Goal: Communication & Community: Share content

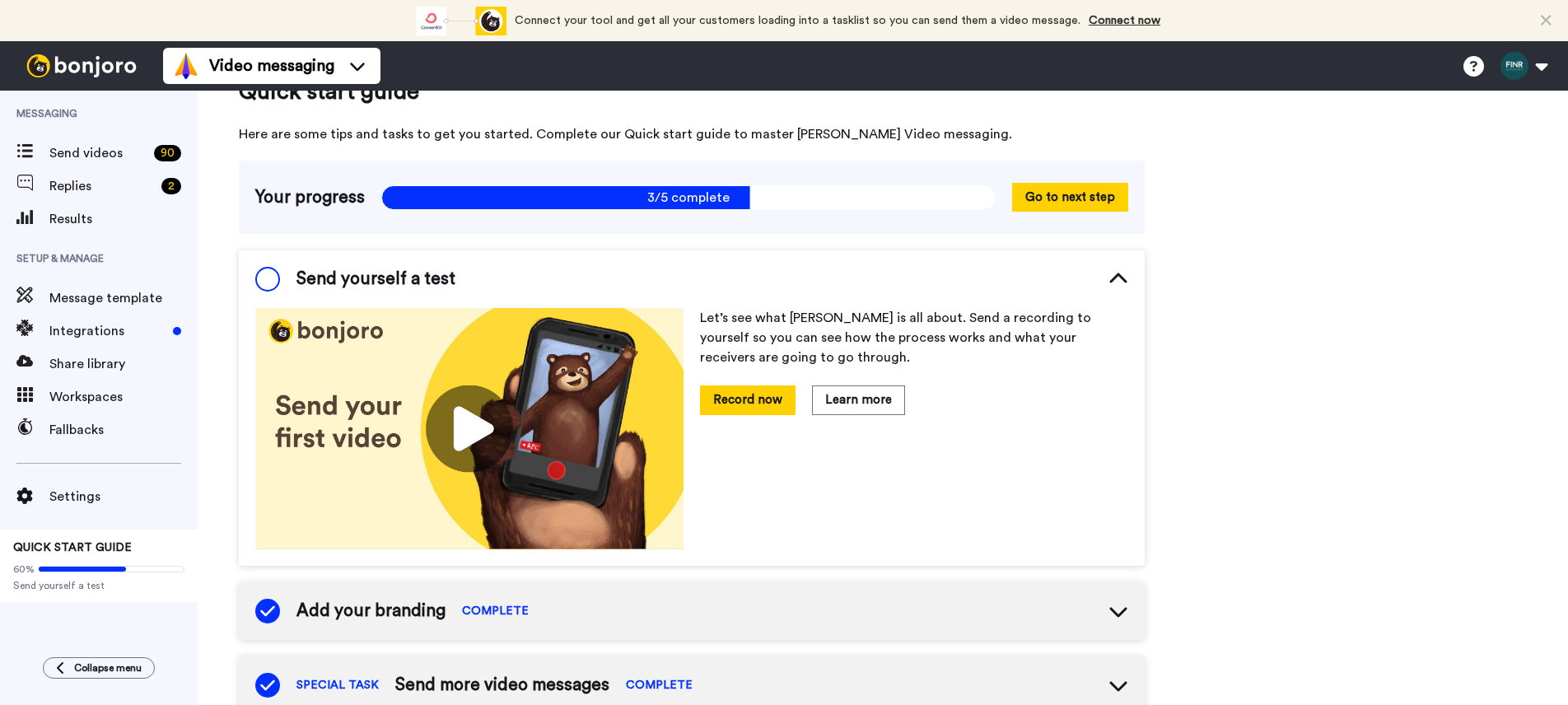
scroll to position [51, 0]
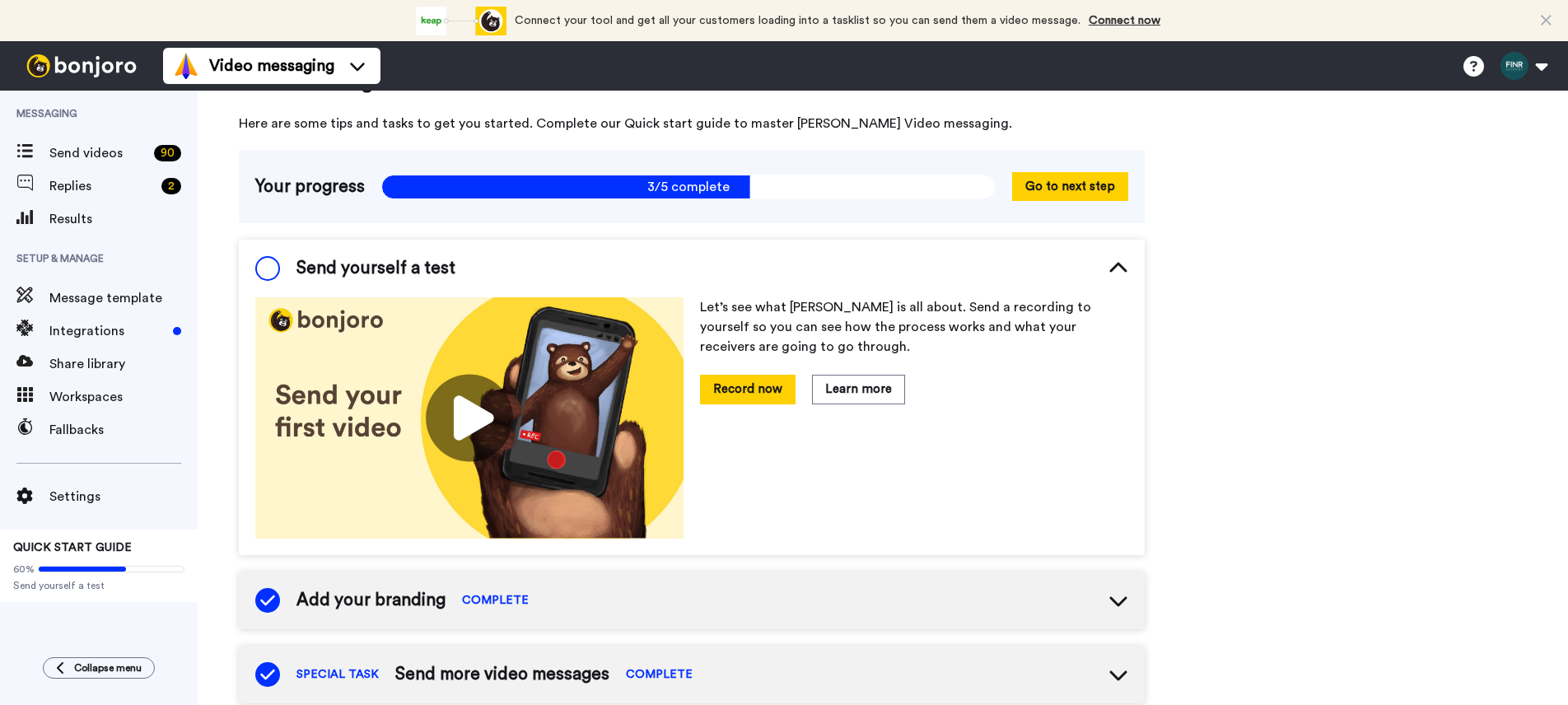
click at [104, 74] on img at bounding box center [81, 65] width 124 height 23
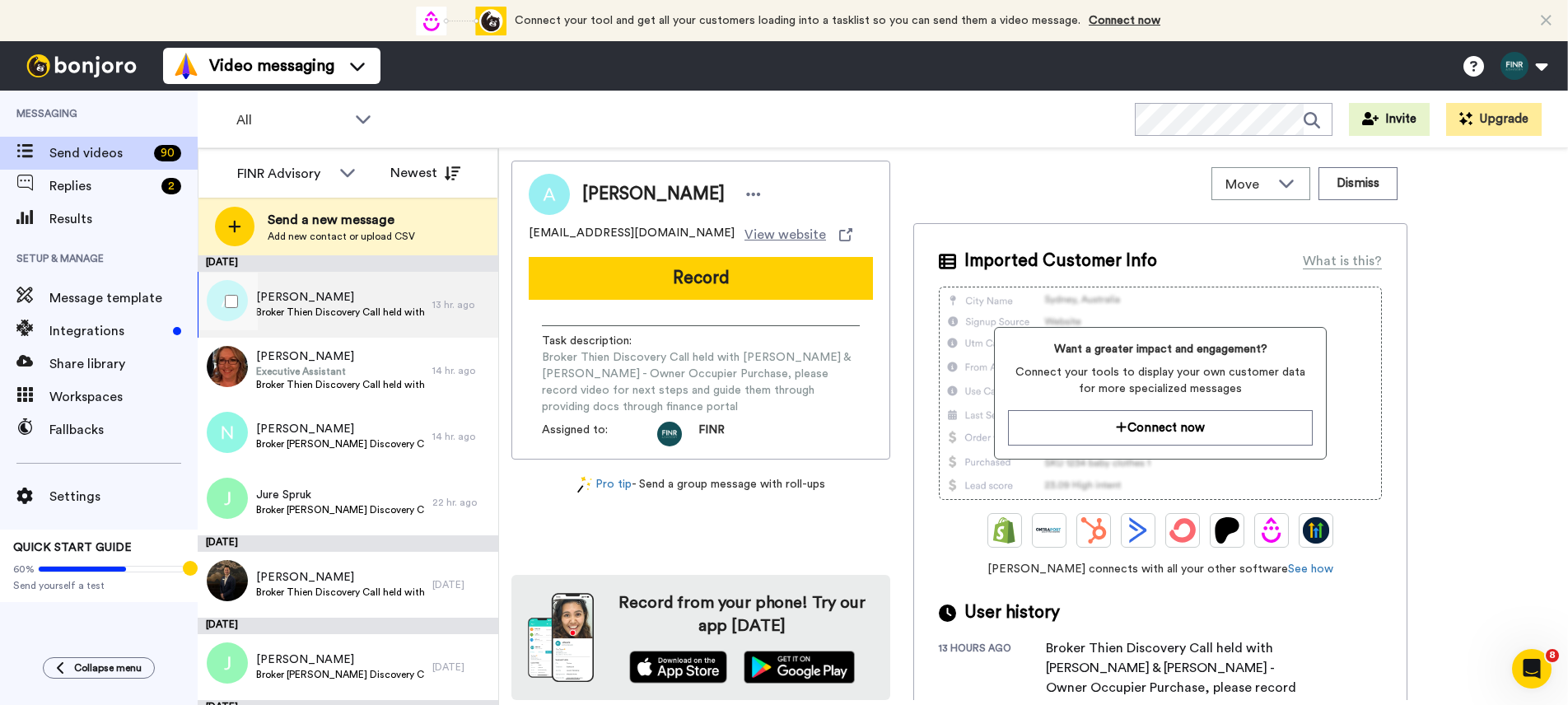
click at [297, 309] on span "Broker Thien Discovery Call held with Alex Sopoaga & Trisha Sopoaga - Owner Occ…" at bounding box center [340, 312] width 168 height 13
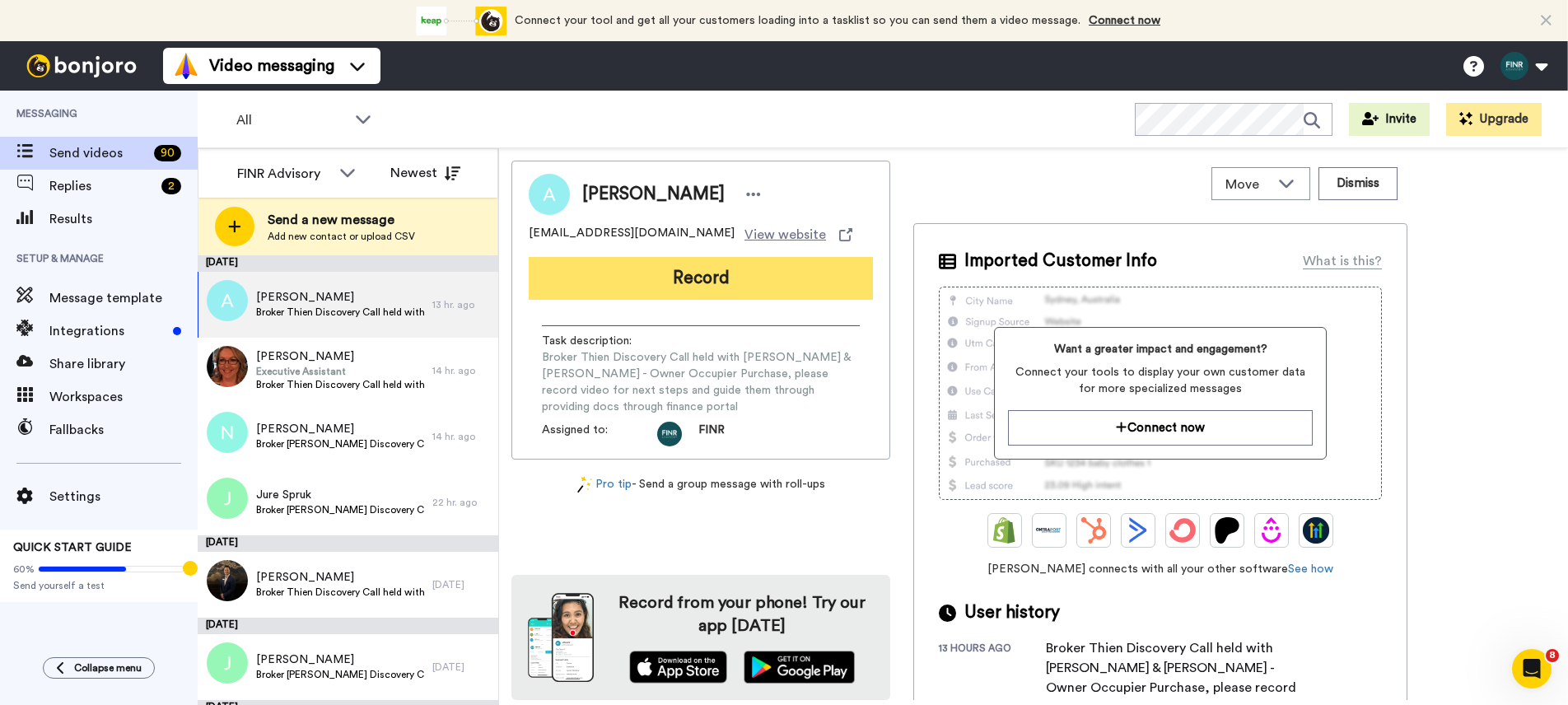
click at [722, 269] on button "Record" at bounding box center [701, 279] width 344 height 43
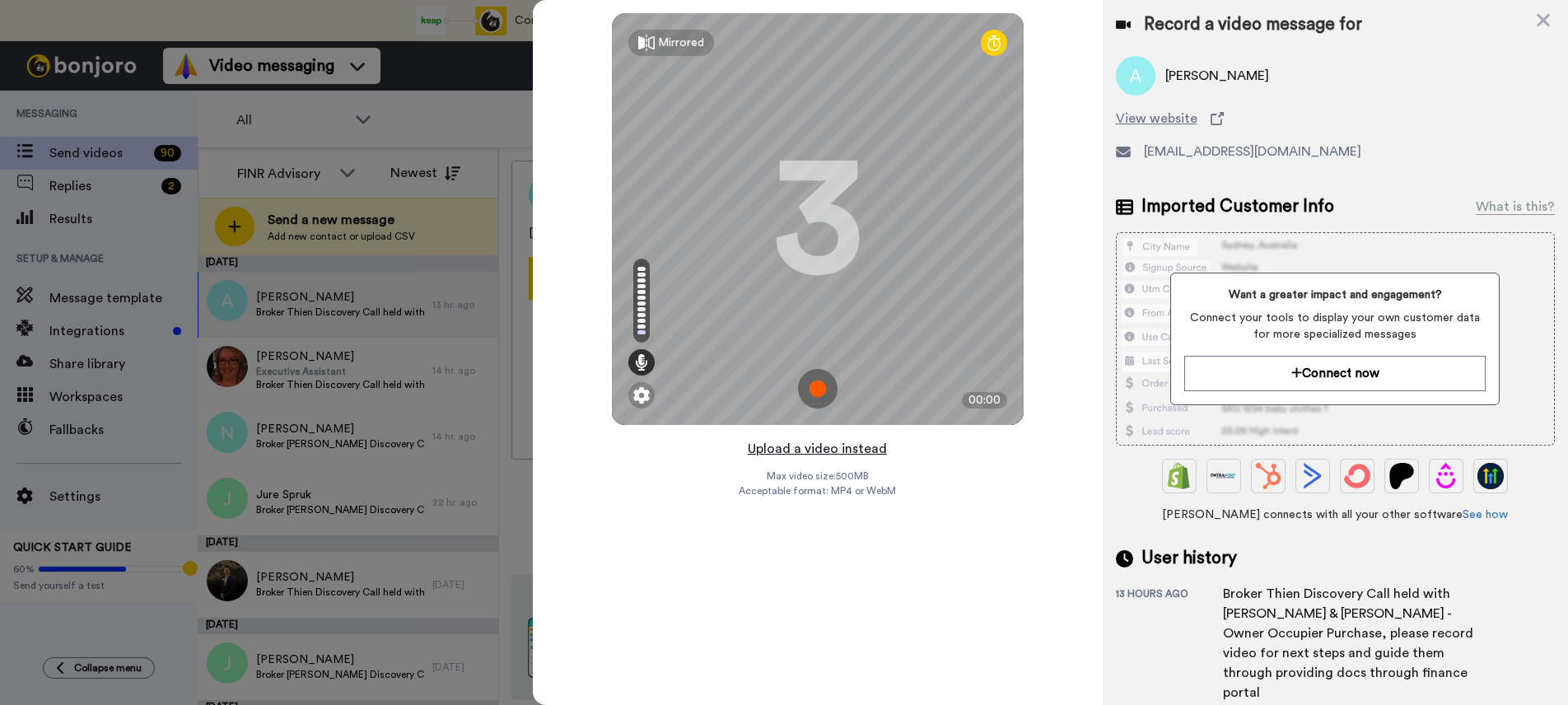
click at [837, 450] on button "Upload a video instead" at bounding box center [817, 449] width 149 height 21
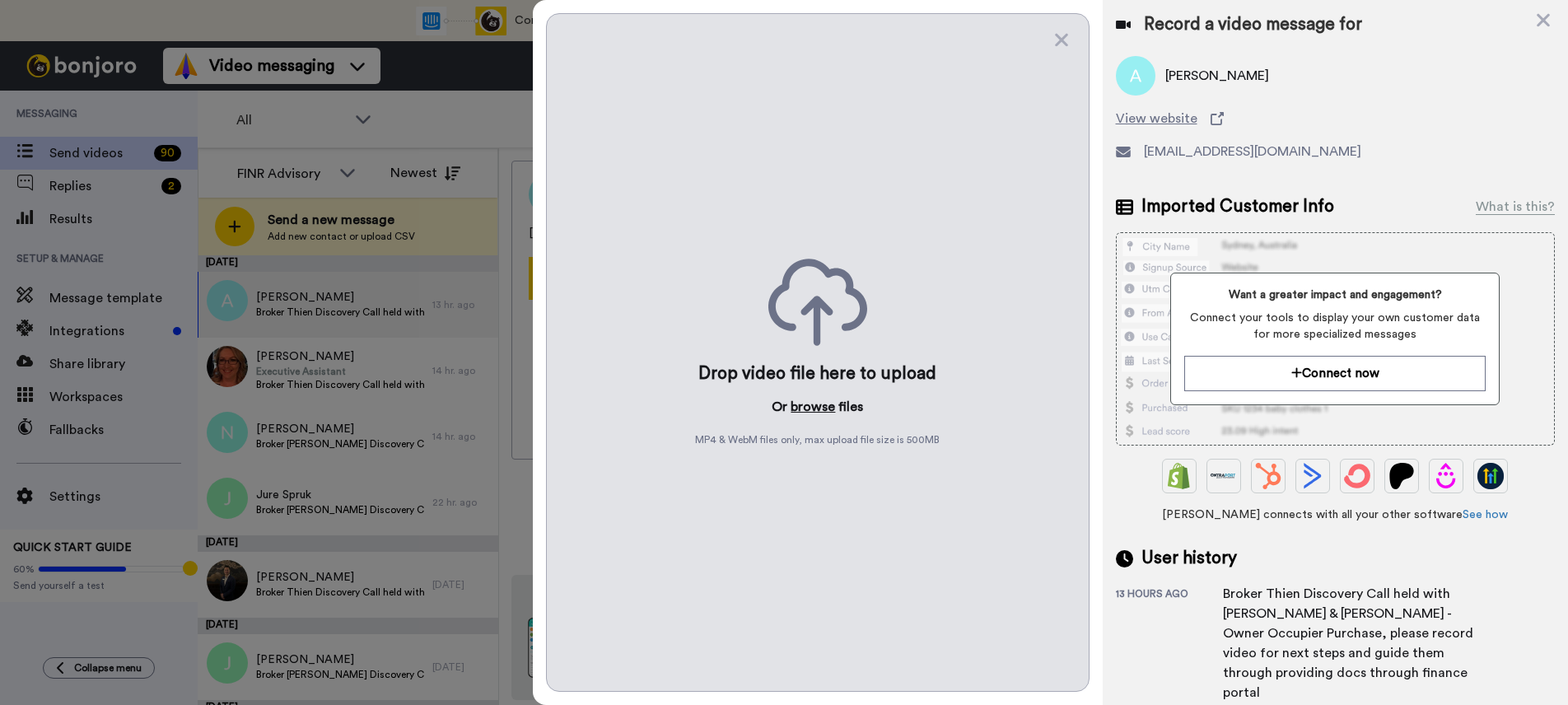
click at [808, 408] on button "browse" at bounding box center [813, 406] width 45 height 20
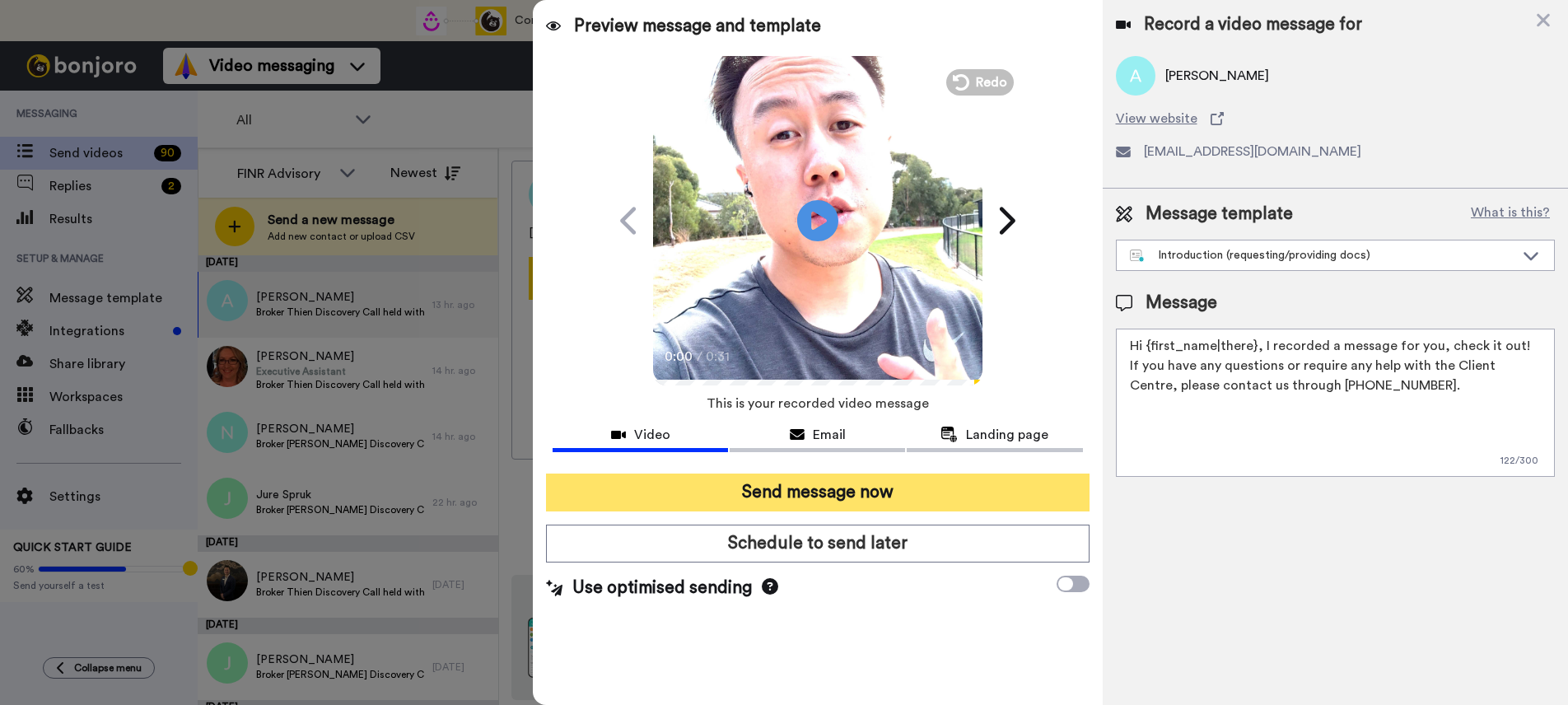
click at [840, 490] on button "Send message now" at bounding box center [818, 492] width 543 height 38
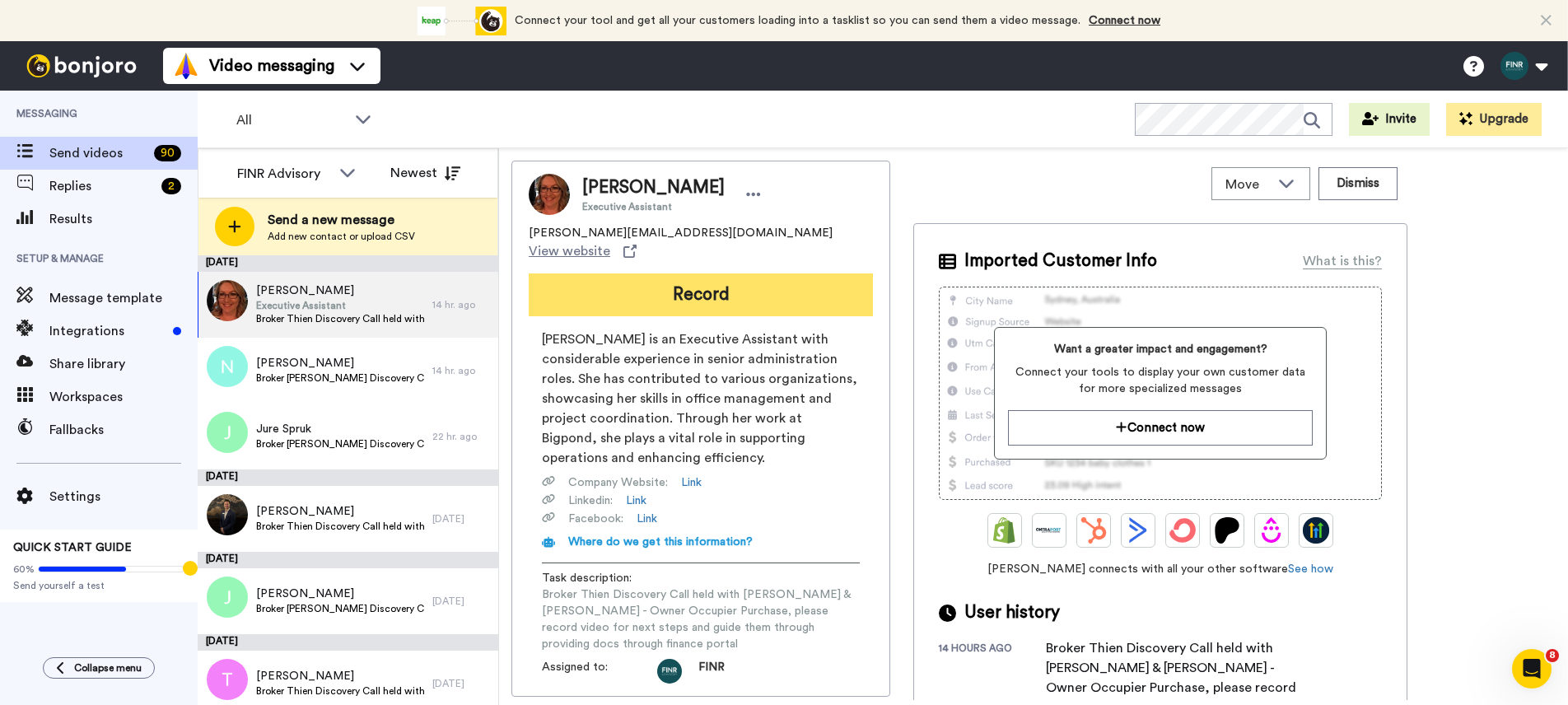
click at [707, 286] on button "Record" at bounding box center [701, 294] width 344 height 43
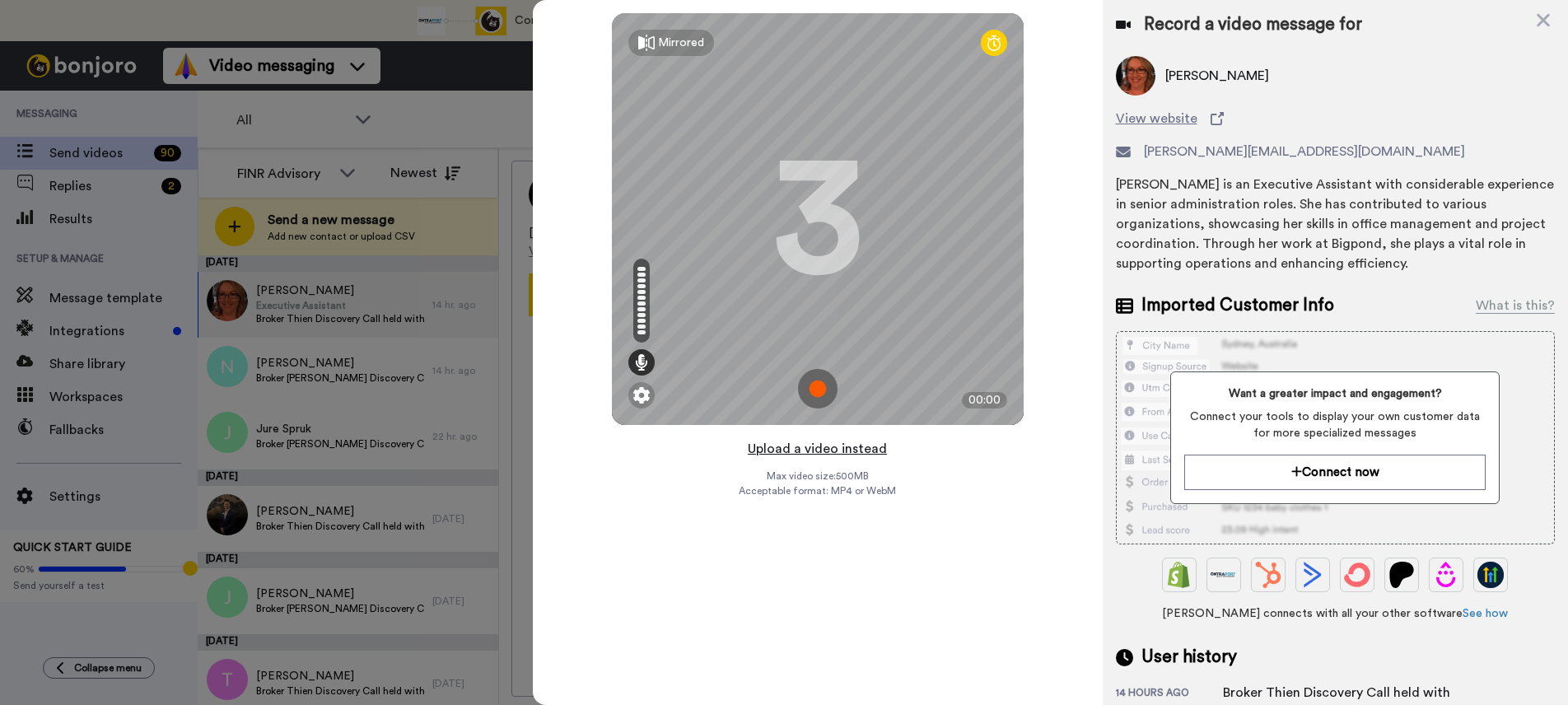
click at [851, 449] on button "Upload a video instead" at bounding box center [817, 449] width 149 height 21
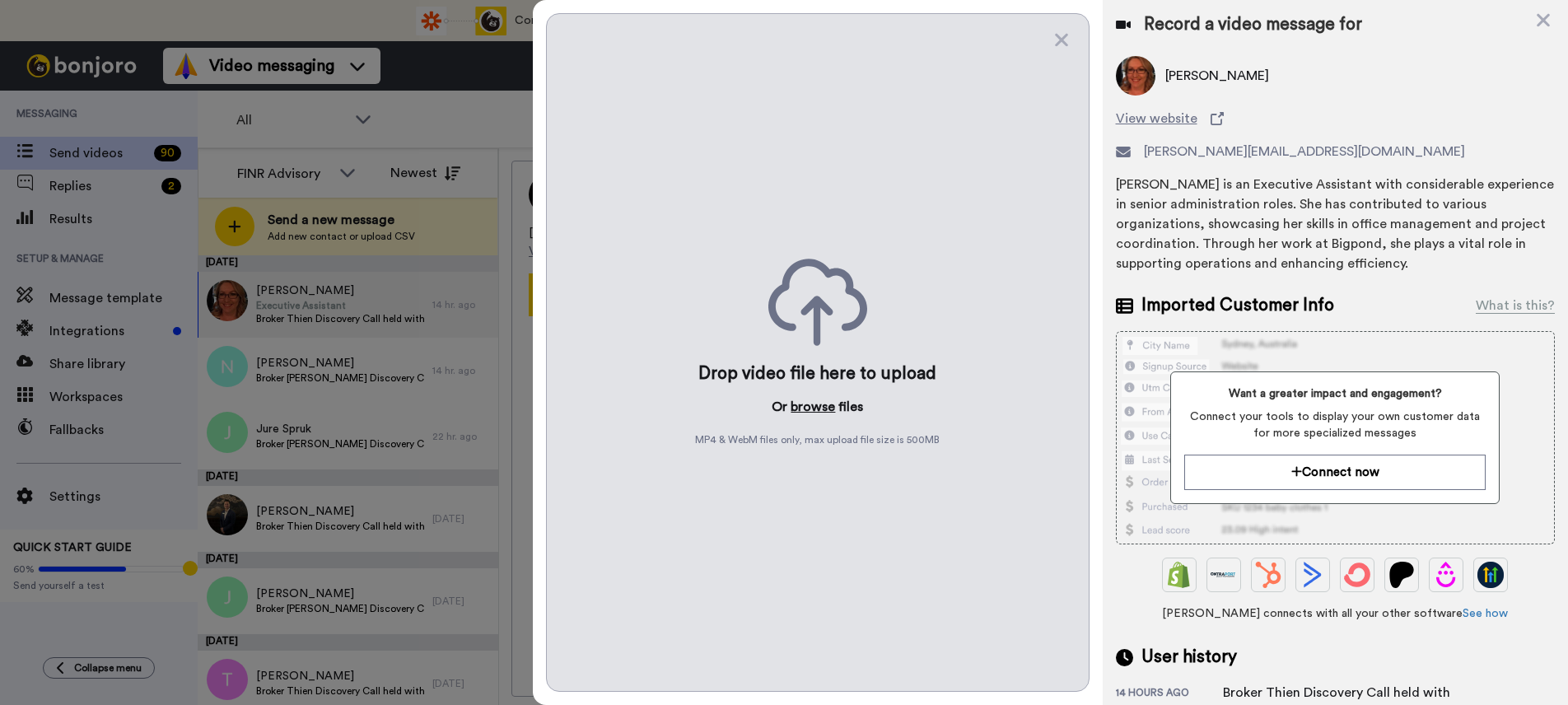
click at [807, 410] on button "browse" at bounding box center [813, 406] width 45 height 20
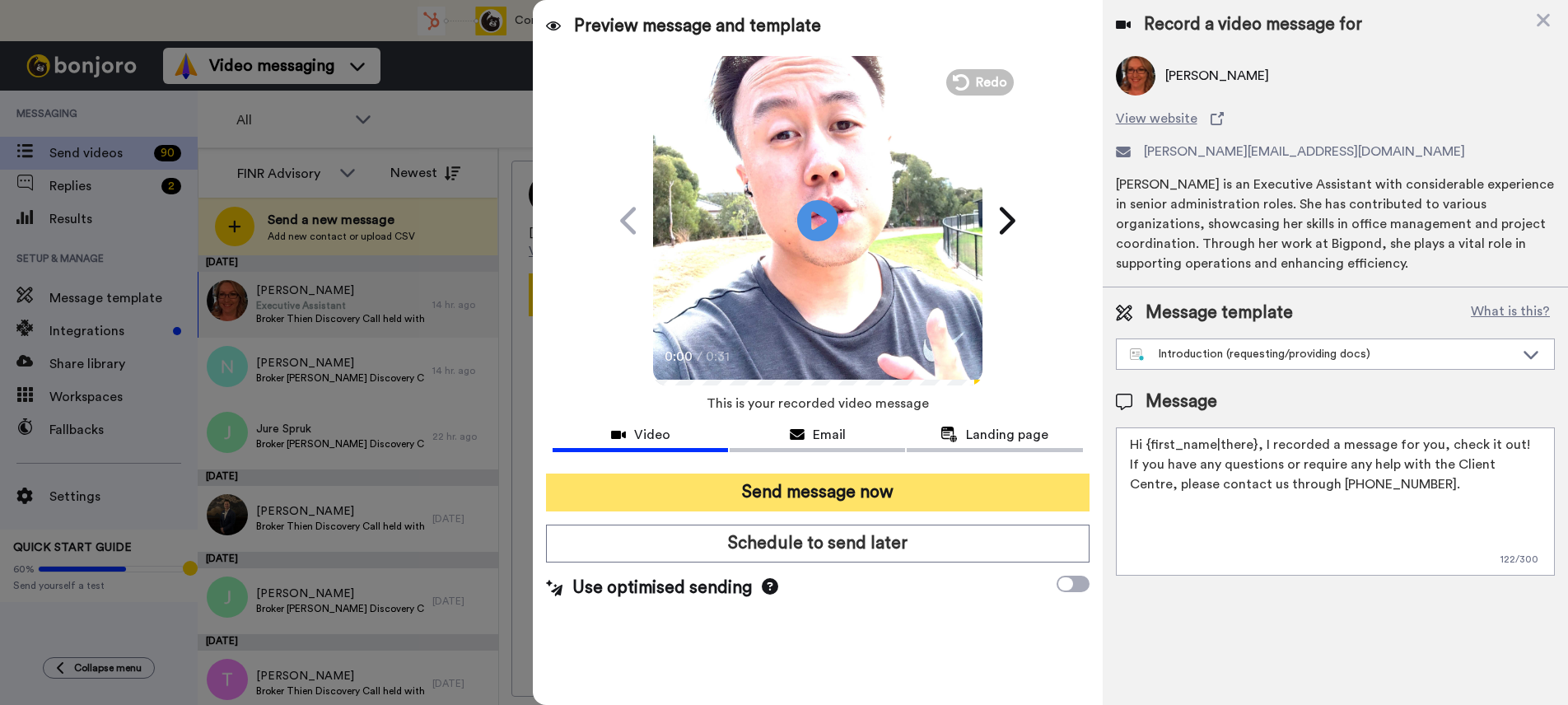
click at [819, 495] on button "Send message now" at bounding box center [818, 492] width 543 height 38
